Goal: Navigation & Orientation: Find specific page/section

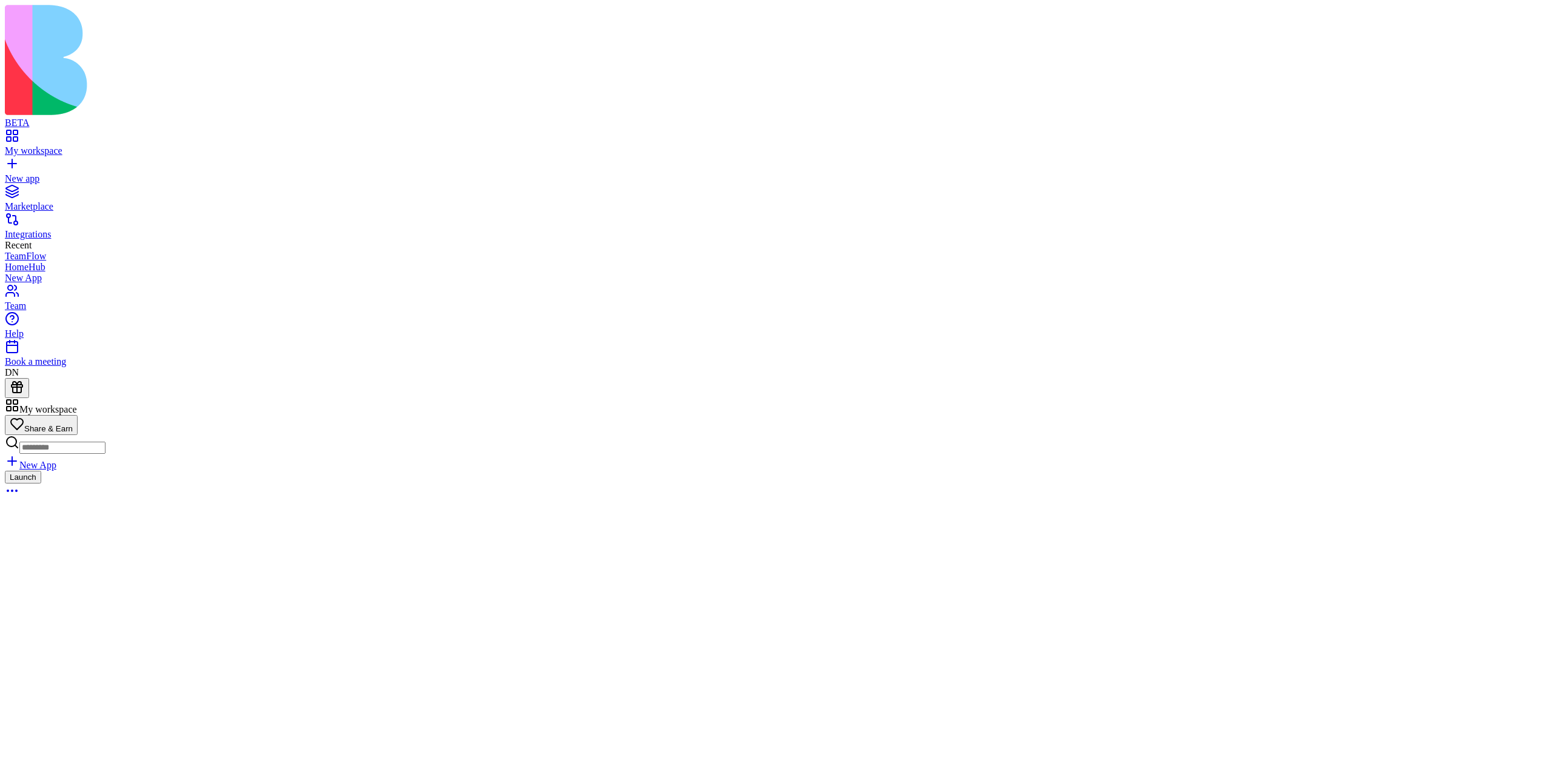
scroll to position [3839, 0]
click at [105, 201] on div "Marketplace" at bounding box center [775, 207] width 1542 height 11
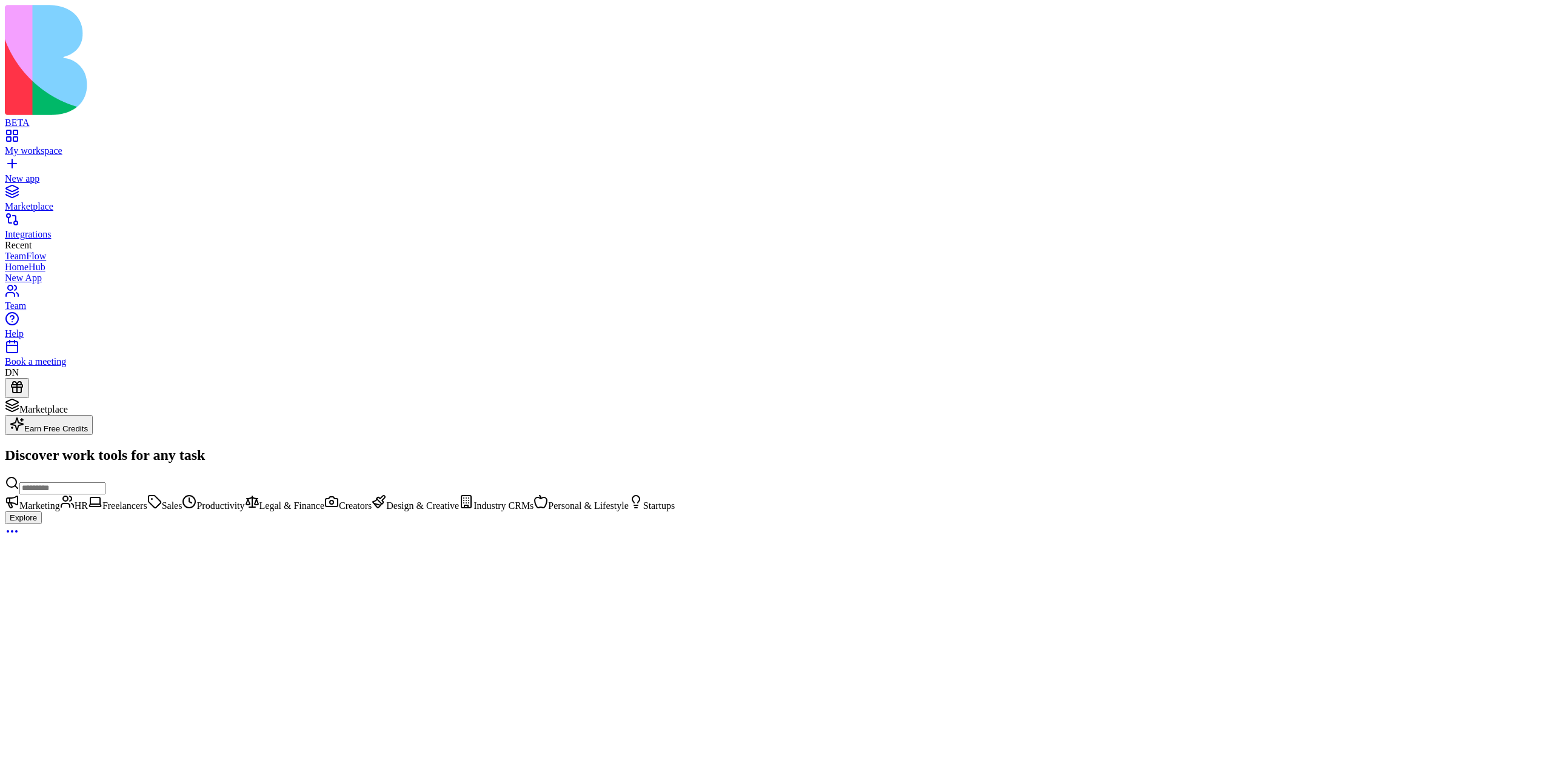
scroll to position [83, 0]
click at [88, 145] on div "My workspace" at bounding box center [775, 151] width 1542 height 11
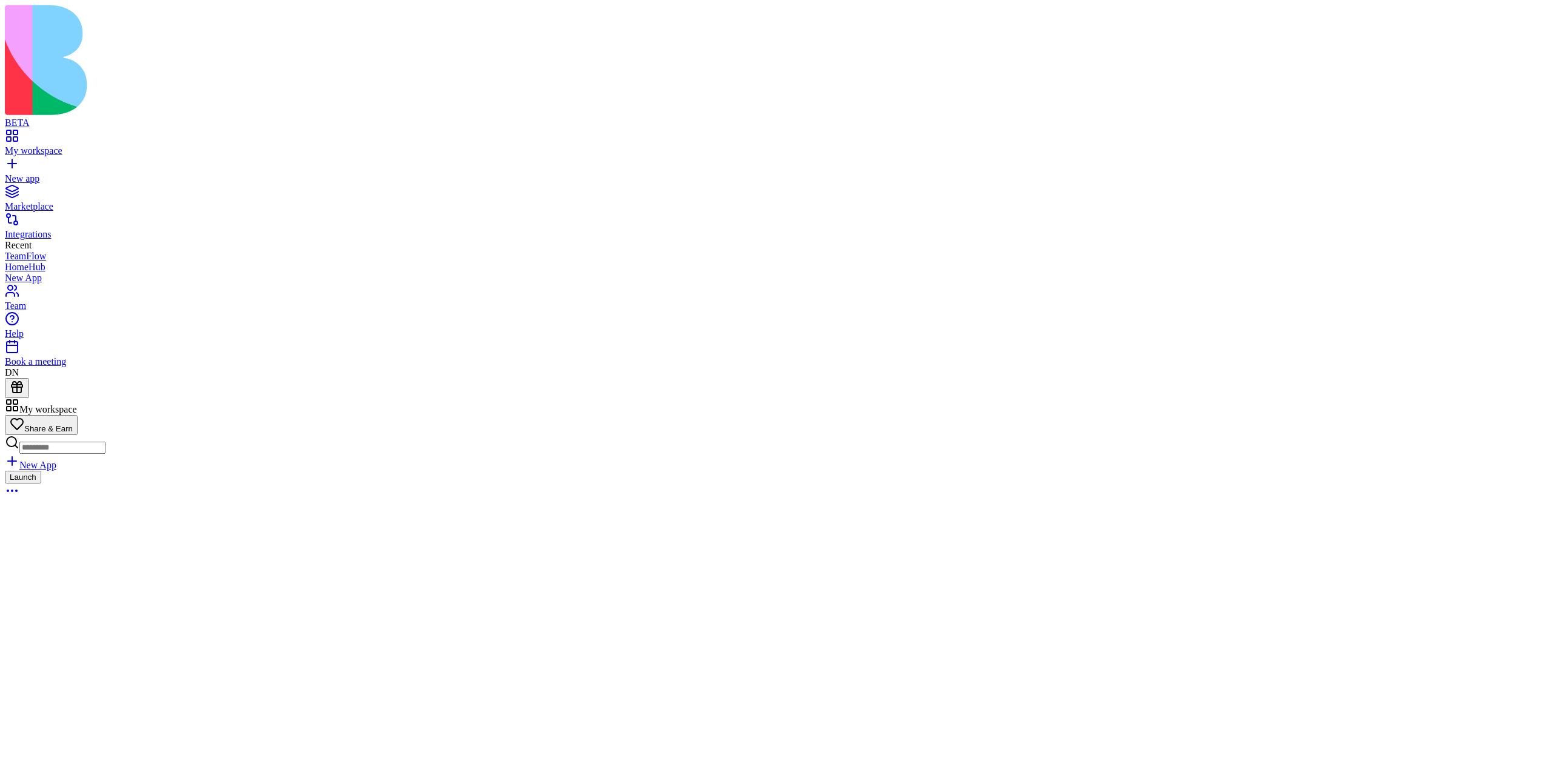
scroll to position [15350, 0]
